Goal: Find specific page/section: Find specific page/section

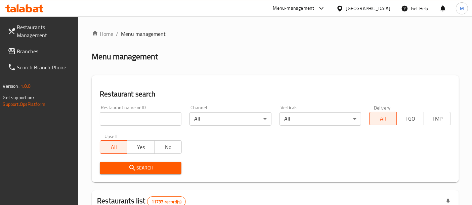
click at [118, 120] on input "search" at bounding box center [141, 118] width 82 height 13
paste input "680091"
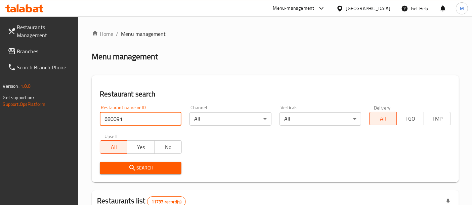
click button "Search" at bounding box center [141, 168] width 82 height 12
type input "680091"
click button "Search" at bounding box center [141, 168] width 82 height 12
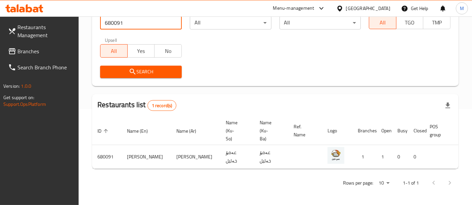
scroll to position [0, 26]
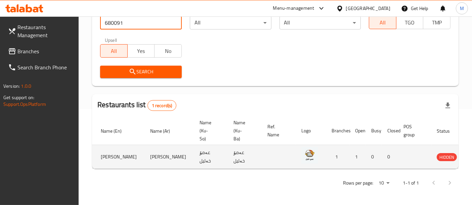
click at [471, 153] on icon "enhanced table" at bounding box center [476, 157] width 8 height 8
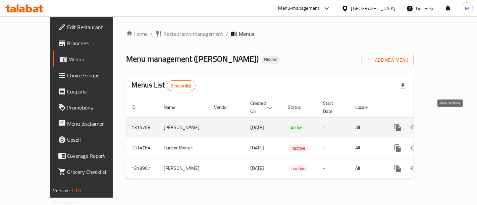
click at [450, 124] on icon "enhanced table" at bounding box center [446, 128] width 8 height 8
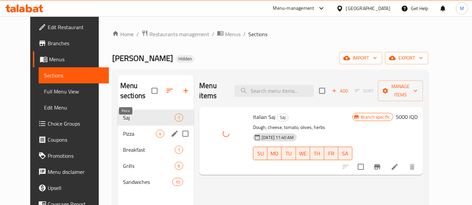
click at [138, 130] on span "Pizza" at bounding box center [139, 134] width 33 height 8
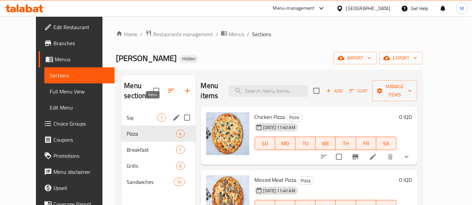
click at [157, 115] on span "1" at bounding box center [161, 118] width 8 height 6
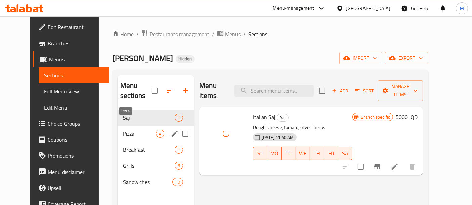
click at [138, 130] on span "Pizza" at bounding box center [139, 134] width 33 height 8
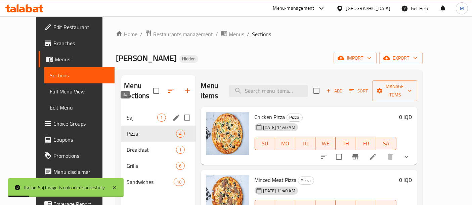
click at [135, 114] on span "Saj" at bounding box center [142, 118] width 31 height 8
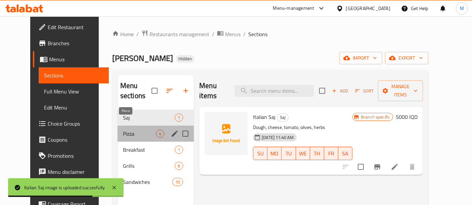
click at [131, 130] on span "Pizza" at bounding box center [139, 134] width 33 height 8
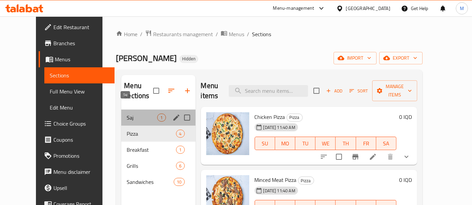
click at [136, 114] on span "Saj" at bounding box center [142, 118] width 31 height 8
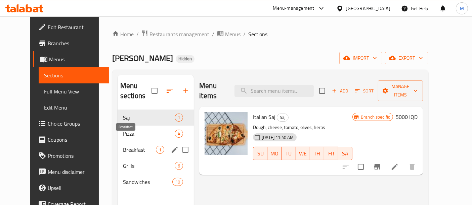
click at [123, 146] on span "Breakfast" at bounding box center [139, 150] width 33 height 8
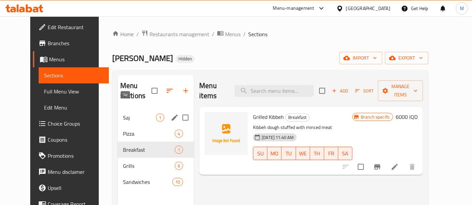
click at [132, 114] on span "Saj" at bounding box center [139, 118] width 33 height 8
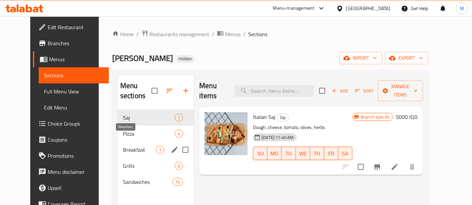
click at [148, 146] on span "Breakfast" at bounding box center [139, 150] width 33 height 8
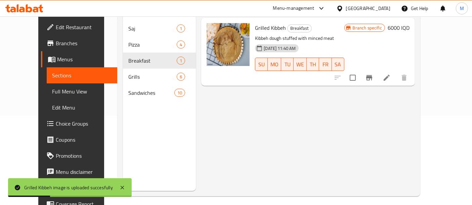
scroll to position [36, 0]
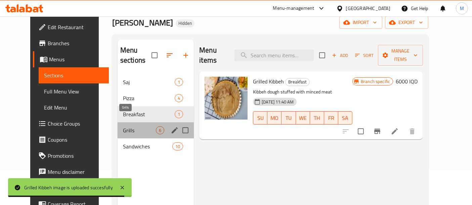
click at [140, 127] on span "Grills" at bounding box center [139, 131] width 33 height 8
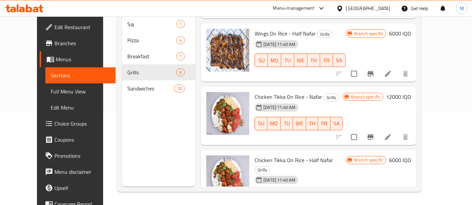
scroll to position [52, 0]
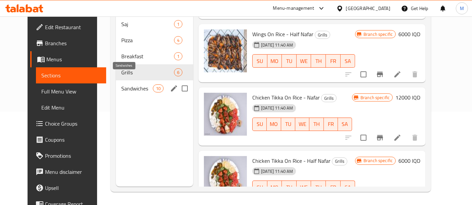
click at [133, 85] on span "Sandwiches" at bounding box center [137, 89] width 32 height 8
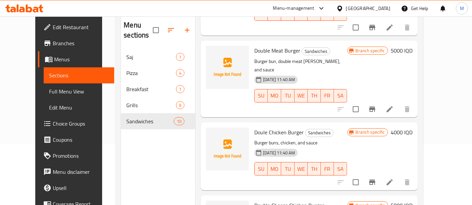
scroll to position [94, 0]
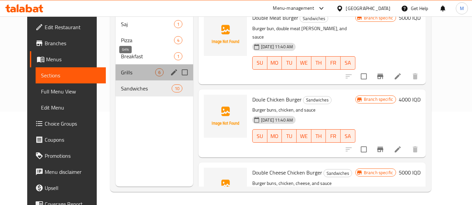
click at [121, 68] on span "Grills" at bounding box center [138, 72] width 34 height 8
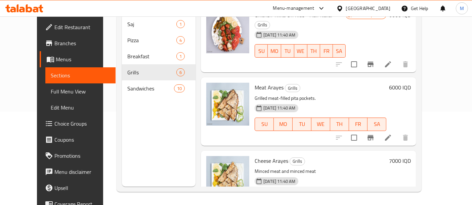
scroll to position [211, 0]
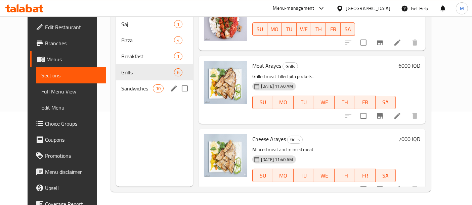
click at [146, 81] on div "Sandwiches 10" at bounding box center [155, 89] width 78 height 16
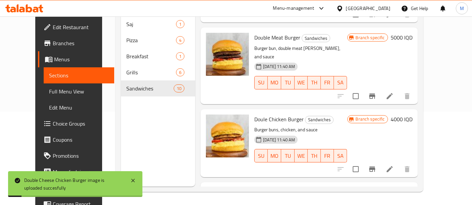
scroll to position [569, 0]
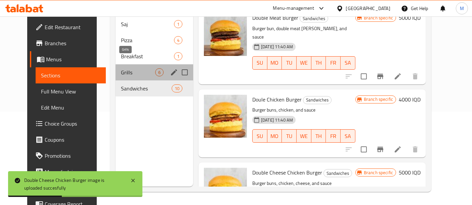
click at [121, 68] on span "Grills" at bounding box center [138, 72] width 34 height 8
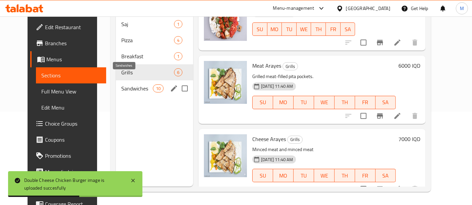
click at [124, 85] on span "Sandwiches" at bounding box center [137, 89] width 32 height 8
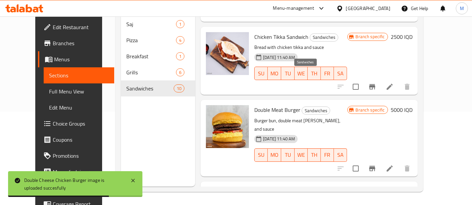
scroll to position [569, 0]
